Goal: Use online tool/utility: Utilize a website feature to perform a specific function

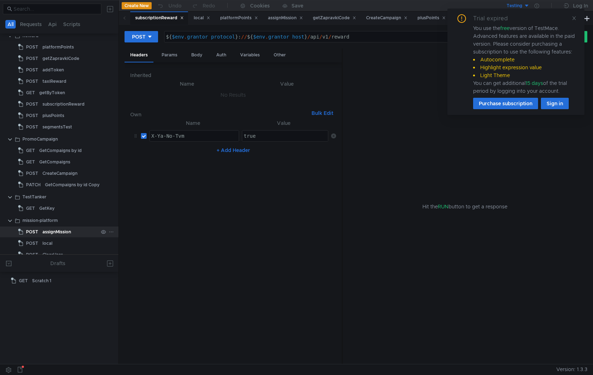
scroll to position [26, 0]
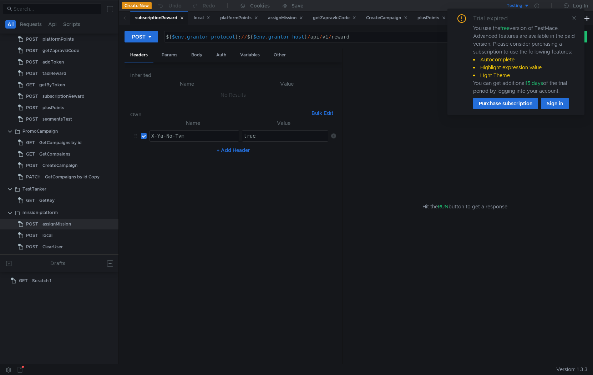
click at [60, 227] on div "assignMission" at bounding box center [56, 224] width 29 height 11
click at [337, 37] on div "${ $env . grantor_protocol } : // ${ $env . grantor_host } / api / v1 / reward" at bounding box center [351, 42] width 373 height 17
click at [346, 39] on div "${ $env . grantor_protocol } : // ${ $env . grantor_host } / api / v1 / reward" at bounding box center [351, 42] width 373 height 17
type textarea "${$env.grantor_protocol}://${$env.grantor_host}/api/v1/reward"
click at [322, 38] on div "${ $env . grantor_protocol } : // ${ $env . grantor_host } / api / v1 / reward" at bounding box center [351, 42] width 373 height 17
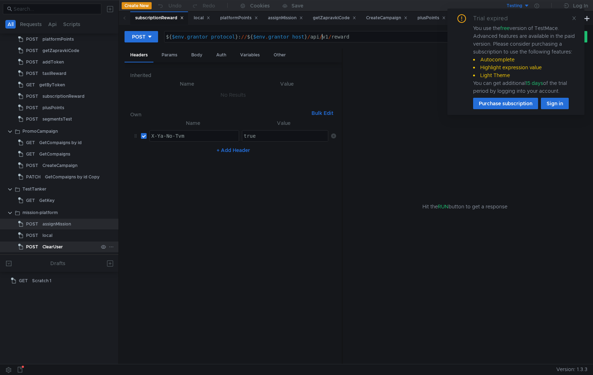
click at [574, 19] on icon at bounding box center [575, 18] width 4 height 4
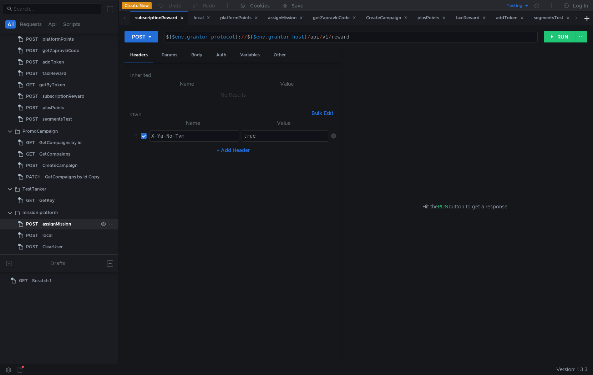
click at [68, 223] on div "assignMission" at bounding box center [56, 224] width 29 height 11
click at [344, 36] on div "${ $env . platform_protocol } : // ${ $env . platform_host } / api / v1 / YANGO…" at bounding box center [351, 42] width 373 height 17
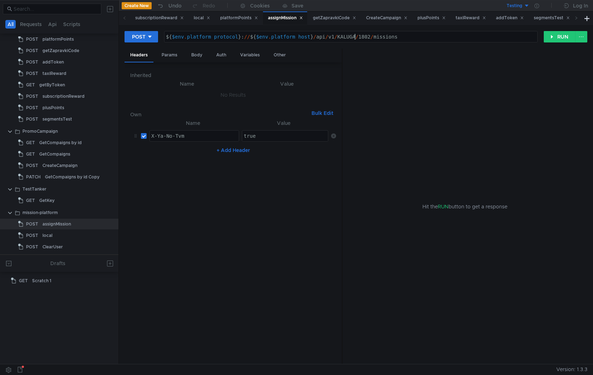
click at [370, 36] on div "${ $env . platform_protocol } : // ${ $env . platform_host } / api / v1 / KALUG…" at bounding box center [351, 42] width 373 height 17
type textarea "${$env.platform_protocol}://${$env.platform_host}/api/v1/KALUGA/1800/missions"
click at [558, 42] on div "POST ${$env.platform_protocol}://${$env.platform_host}/api/v1/KALUGA/1800/missi…" at bounding box center [356, 40] width 463 height 18
click at [559, 40] on button "RUN" at bounding box center [560, 36] width 32 height 11
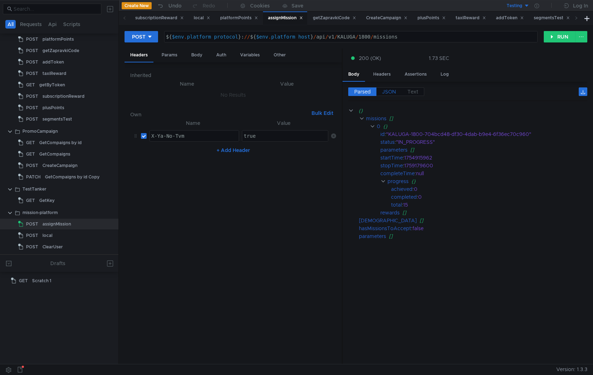
click at [390, 90] on span "JSON" at bounding box center [389, 92] width 14 height 6
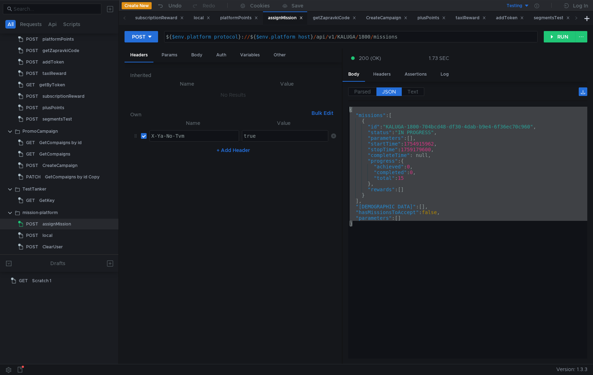
drag, startPoint x: 362, startPoint y: 229, endPoint x: 346, endPoint y: 112, distance: 118.5
click at [346, 112] on div "Parsed JSON Text {} missions [] 0 {} id : "KALUGA-1800-704bcd48-df30-4dab-b9e4-…" at bounding box center [465, 223] width 245 height 283
type textarea "{ "missions": ["
